Goal: Check status

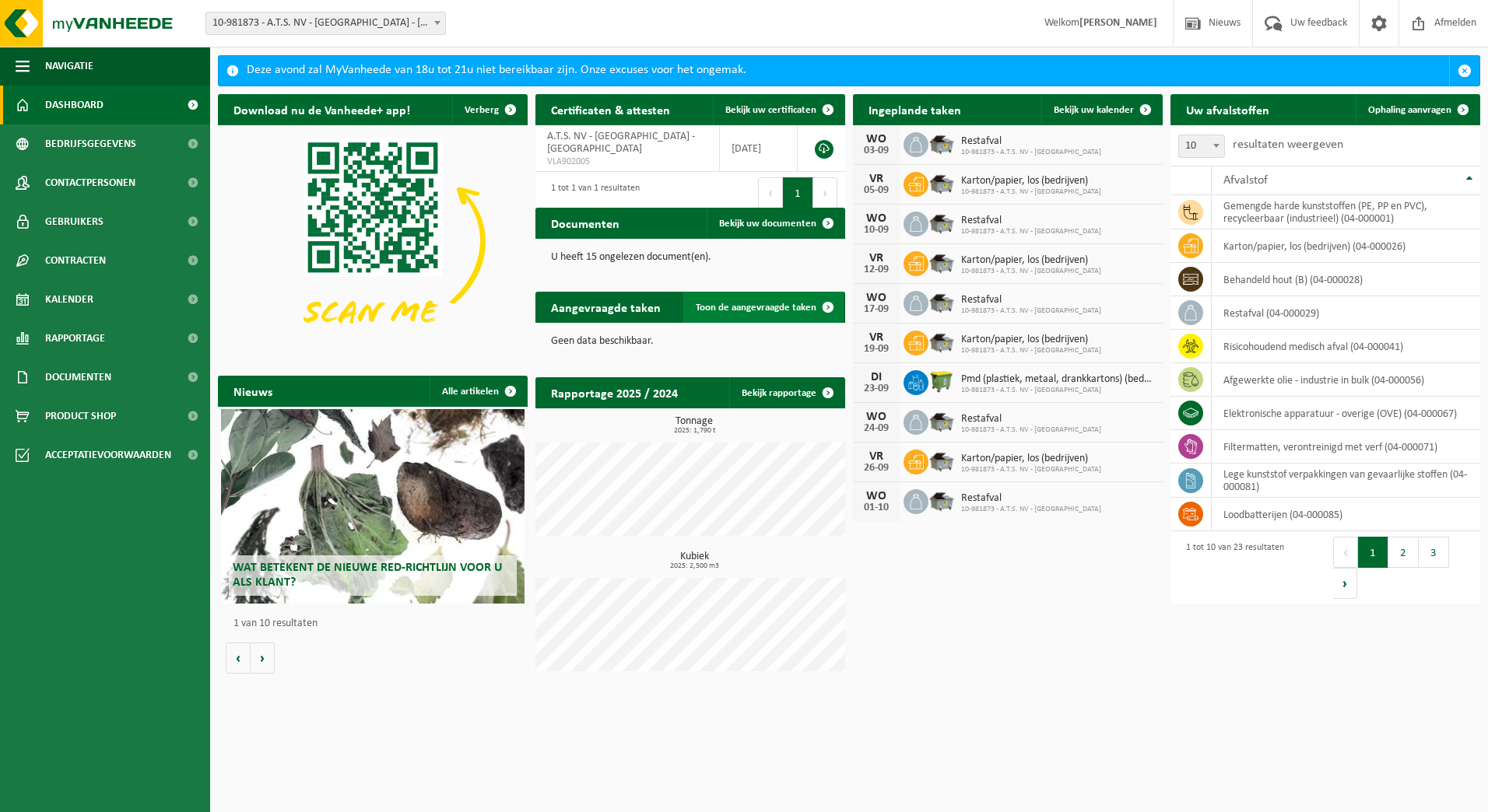
click at [814, 311] on span at bounding box center [827, 307] width 31 height 31
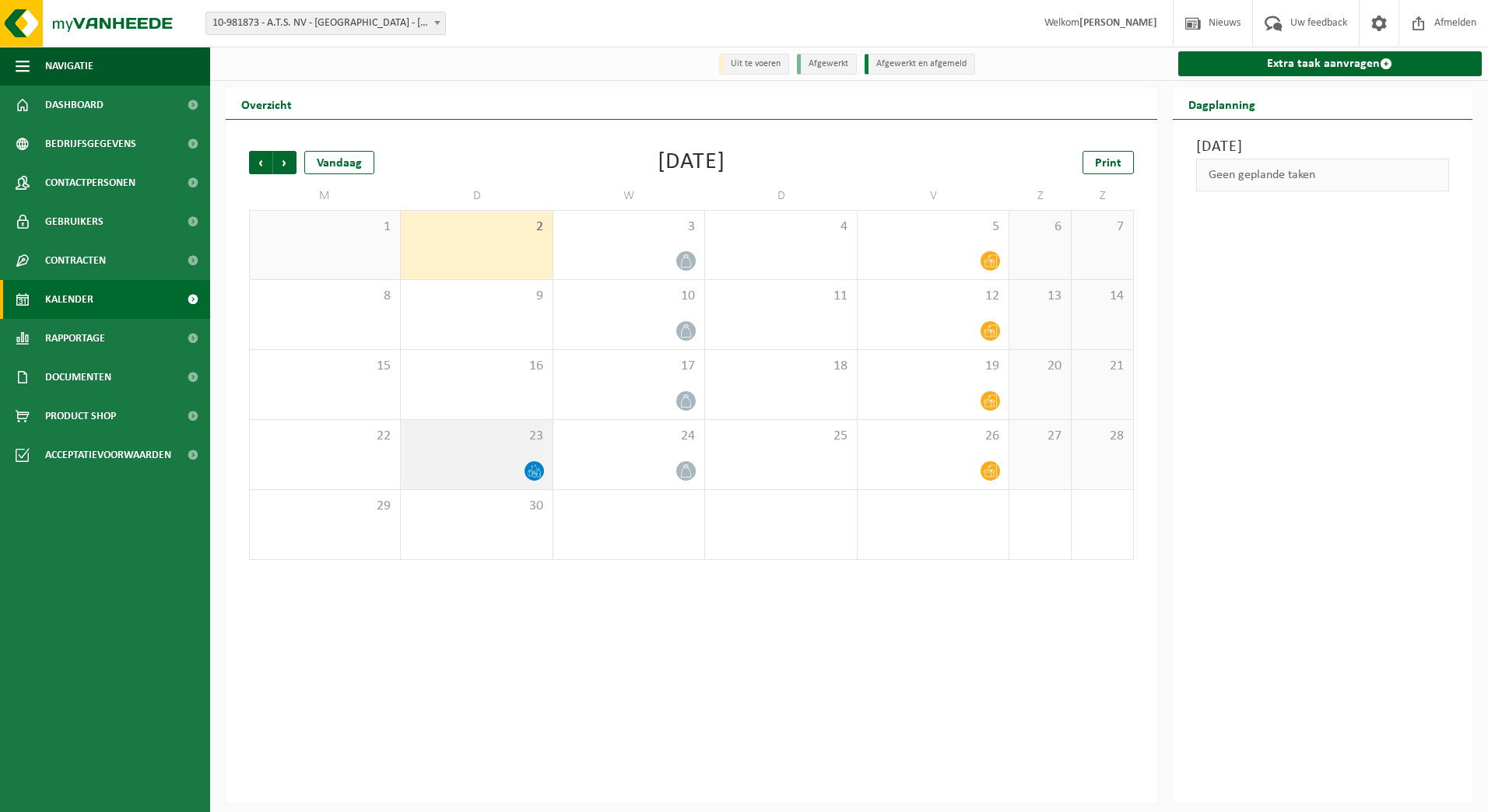
click at [530, 473] on icon at bounding box center [534, 471] width 13 height 13
